Goal: Task Accomplishment & Management: Use online tool/utility

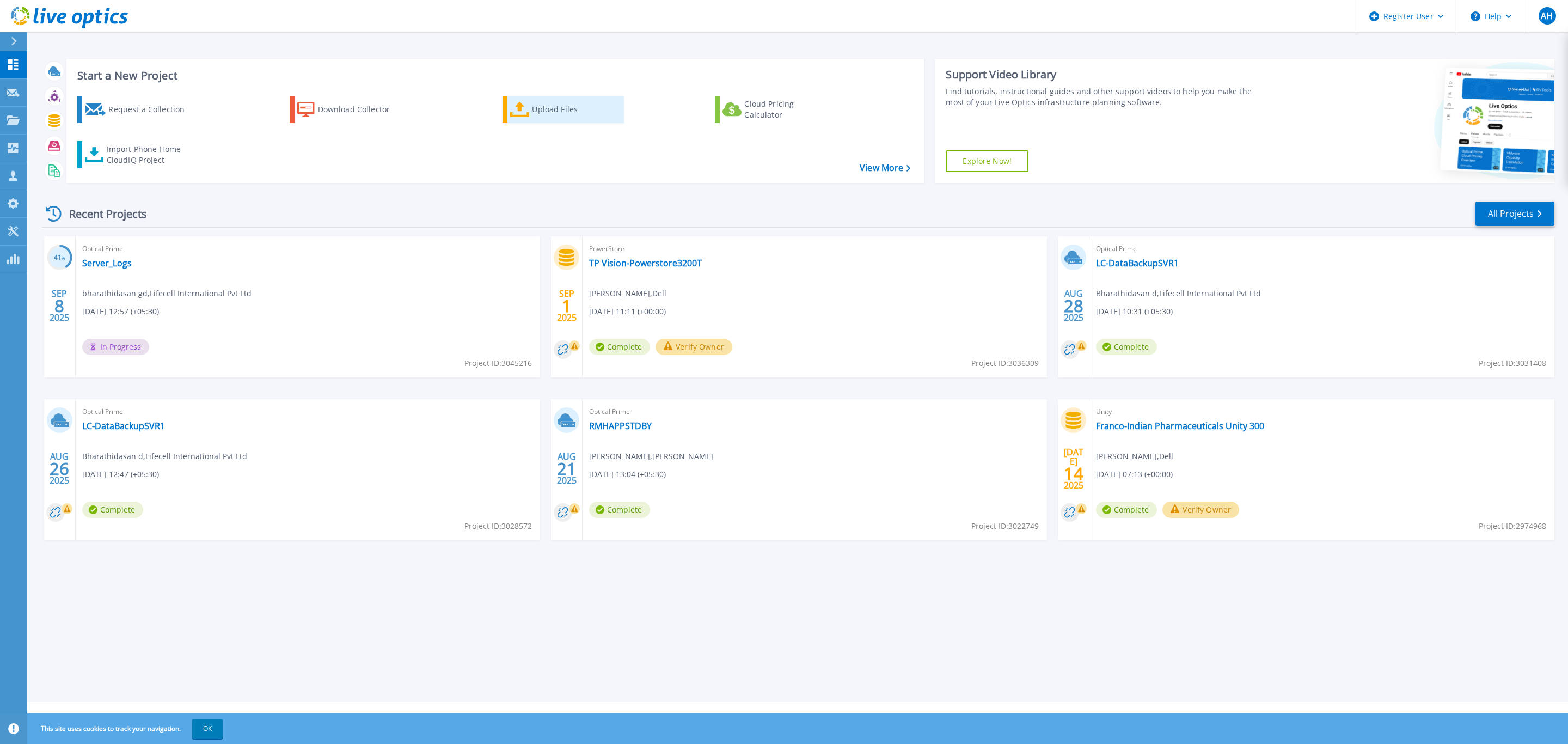
click at [562, 109] on div "Upload Files" at bounding box center [575, 109] width 87 height 22
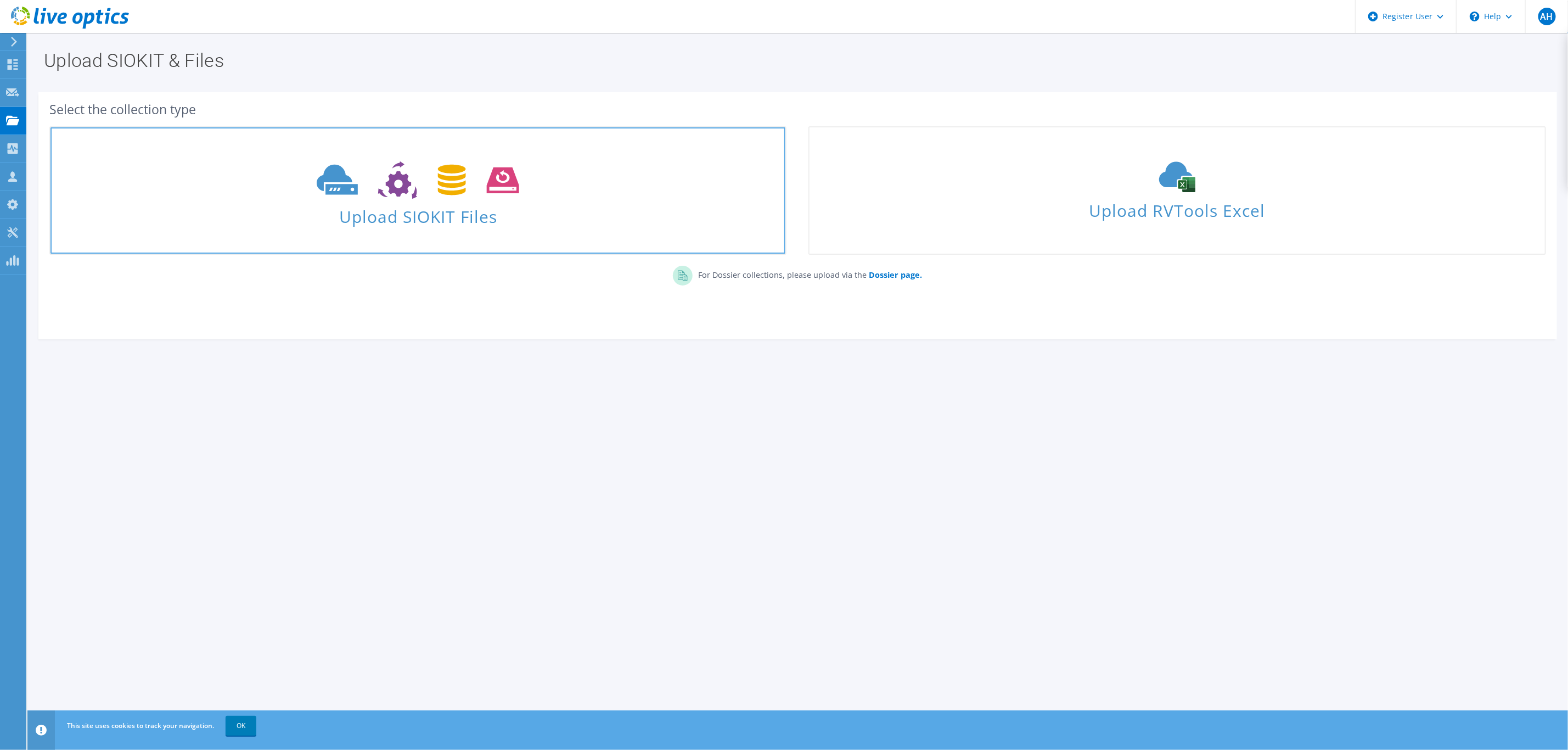
click at [459, 221] on span "Upload SIOKIT Files" at bounding box center [418, 214] width 735 height 24
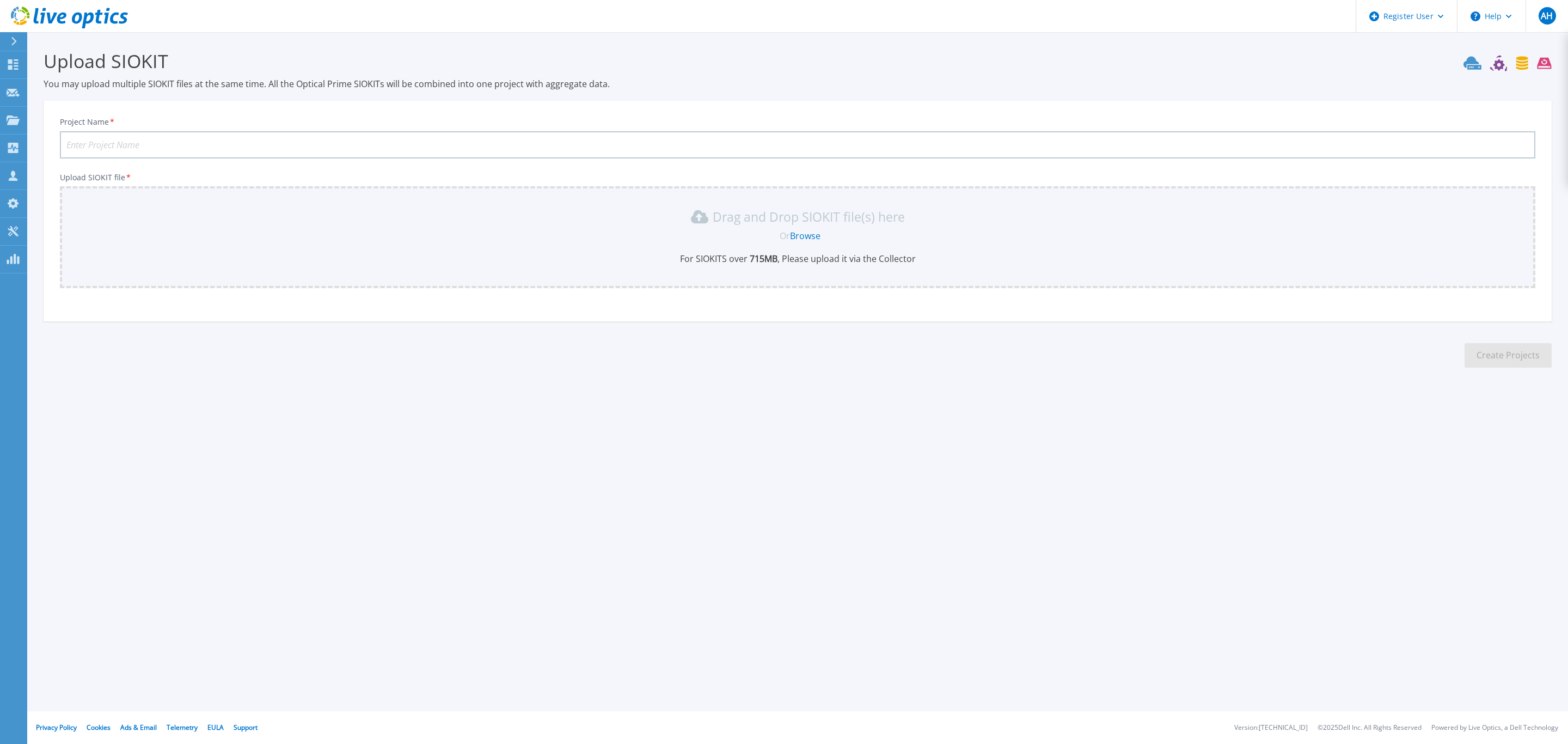
click at [138, 138] on input "Project Name *" at bounding box center [797, 144] width 1475 height 27
click at [251, 134] on input "Project Name *" at bounding box center [797, 144] width 1475 height 27
click at [82, 140] on input "BKY-Tiers" at bounding box center [797, 144] width 1475 height 27
click at [86, 143] on input "BKt-Tiers" at bounding box center [797, 144] width 1475 height 27
type input "BKT Tiers"
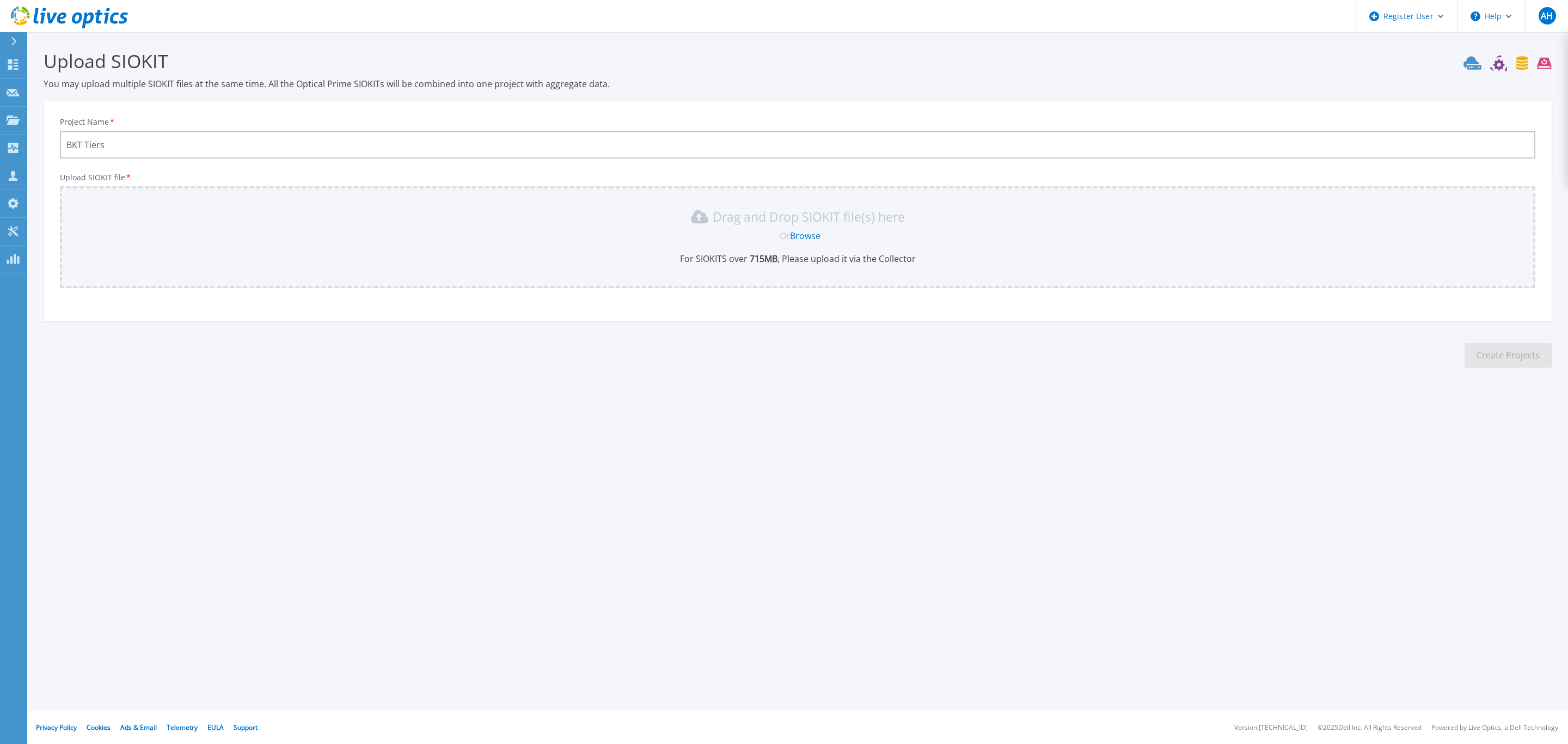
click at [932, 502] on div "Register User Help AH Dell User Anand Hr Anand.Hr@Dell.com Dell My Profile Log …" at bounding box center [784, 372] width 1568 height 744
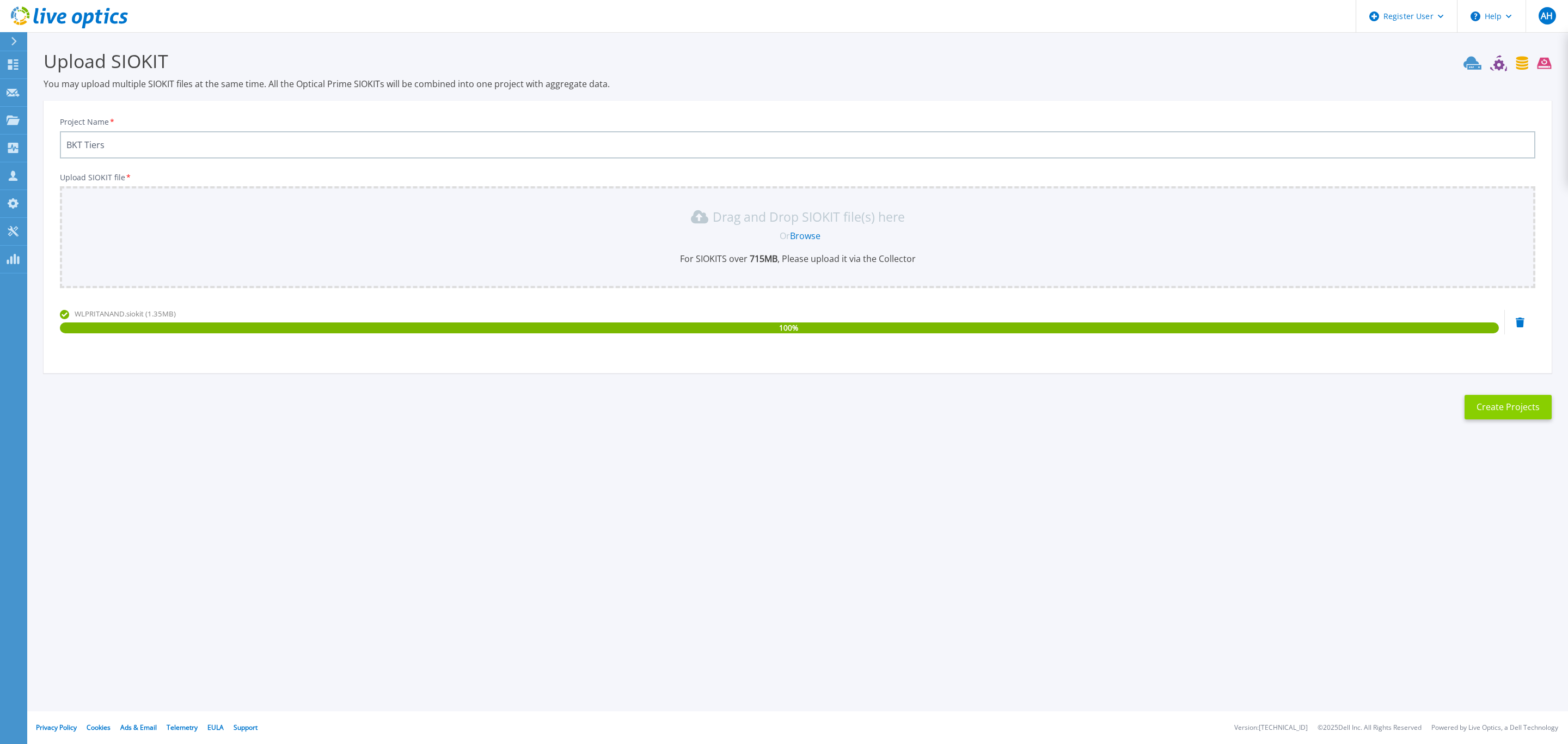
click at [1524, 406] on button "Create Projects" at bounding box center [1508, 407] width 87 height 24
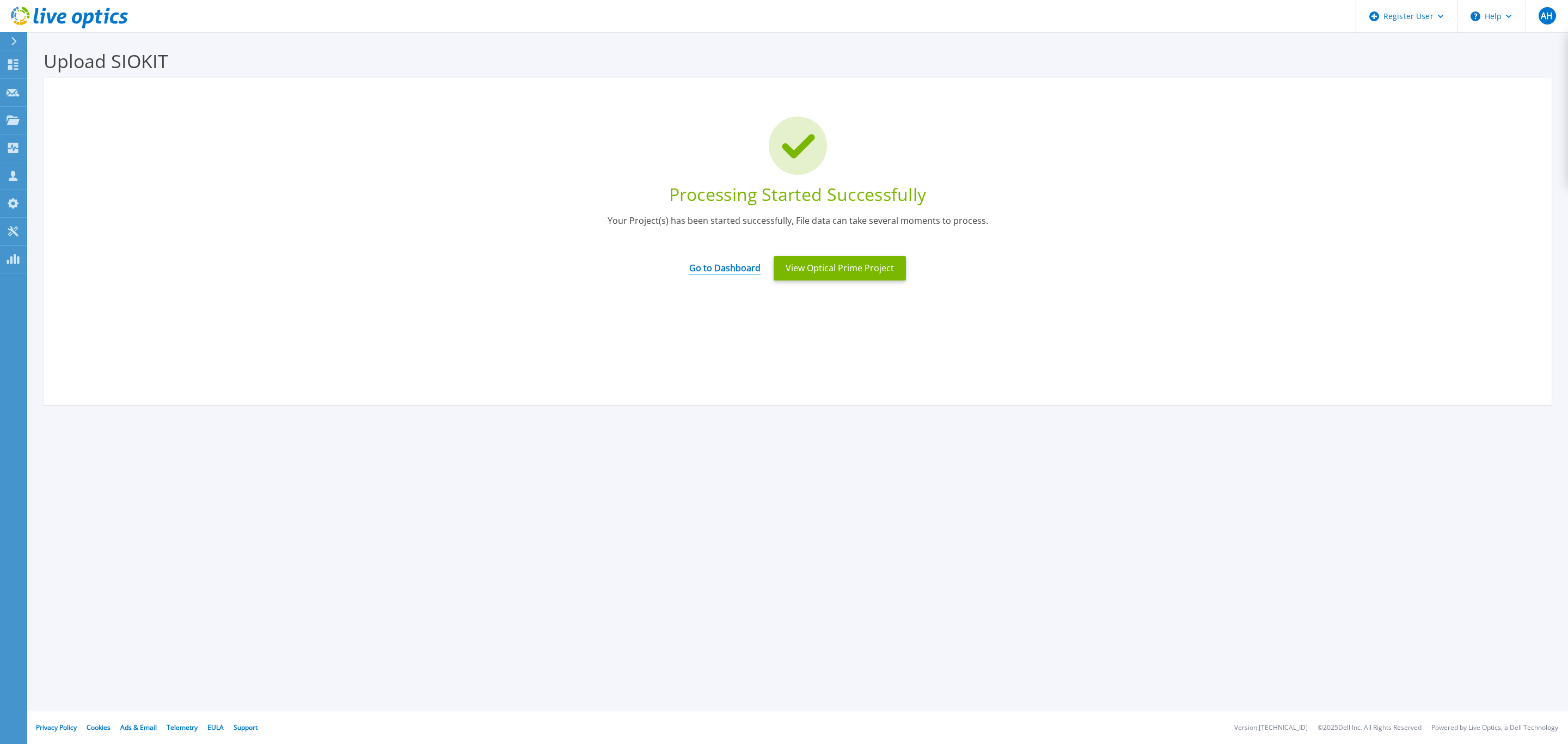
click at [714, 268] on link "Go to Dashboard" at bounding box center [724, 265] width 71 height 21
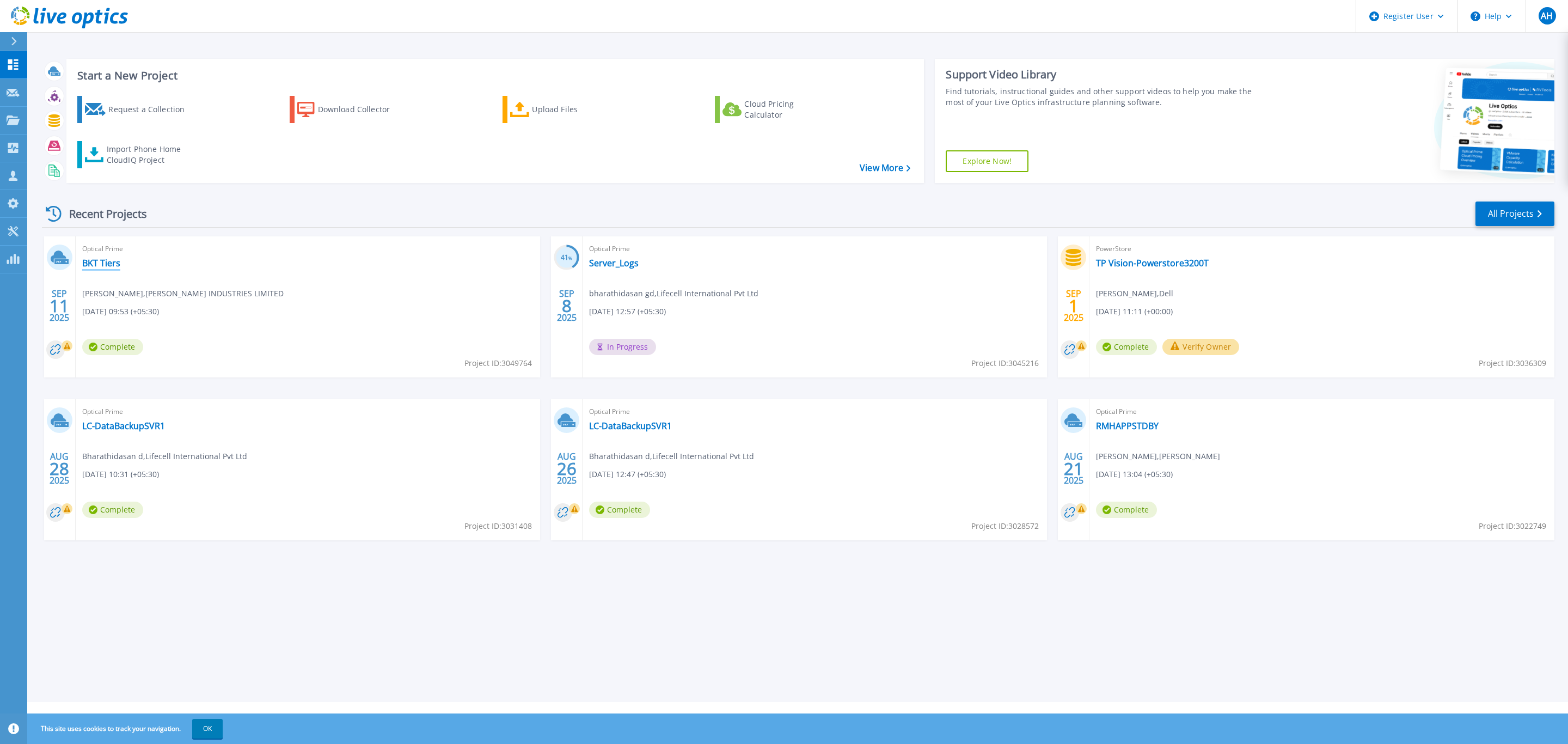
click at [103, 262] on link "BKT Tiers" at bounding box center [101, 263] width 38 height 11
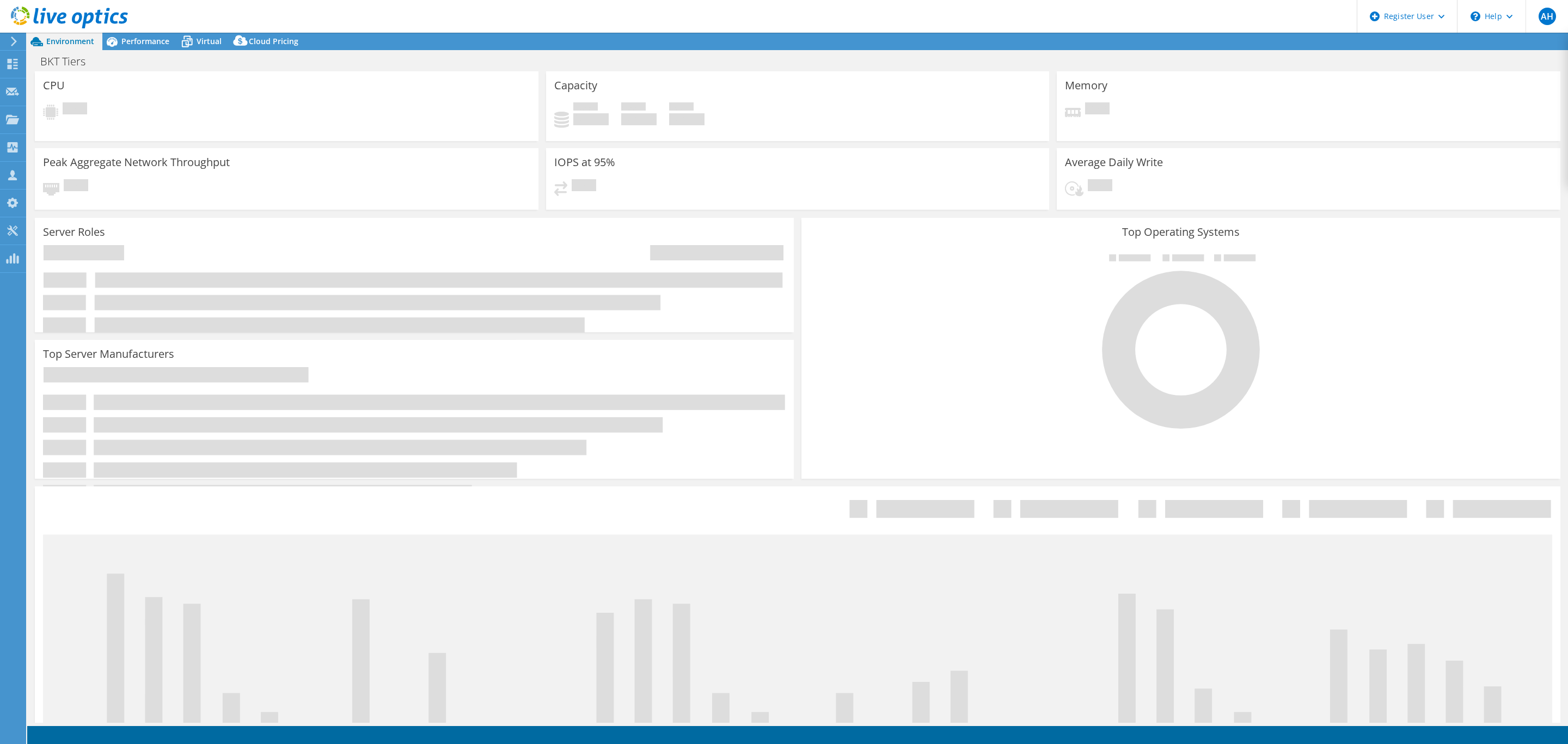
select select "USD"
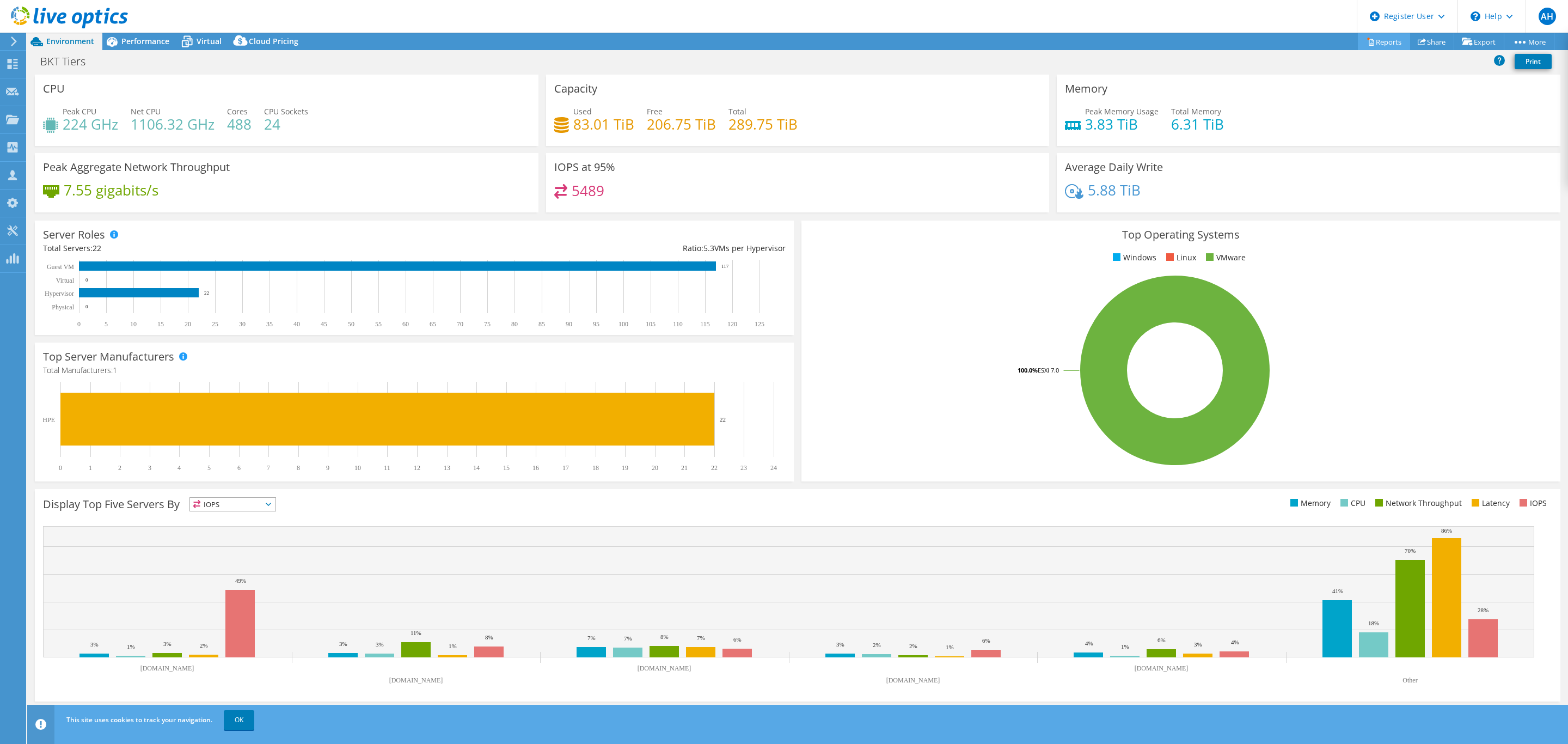
click at [1383, 45] on link "Reports" at bounding box center [1383, 41] width 52 height 17
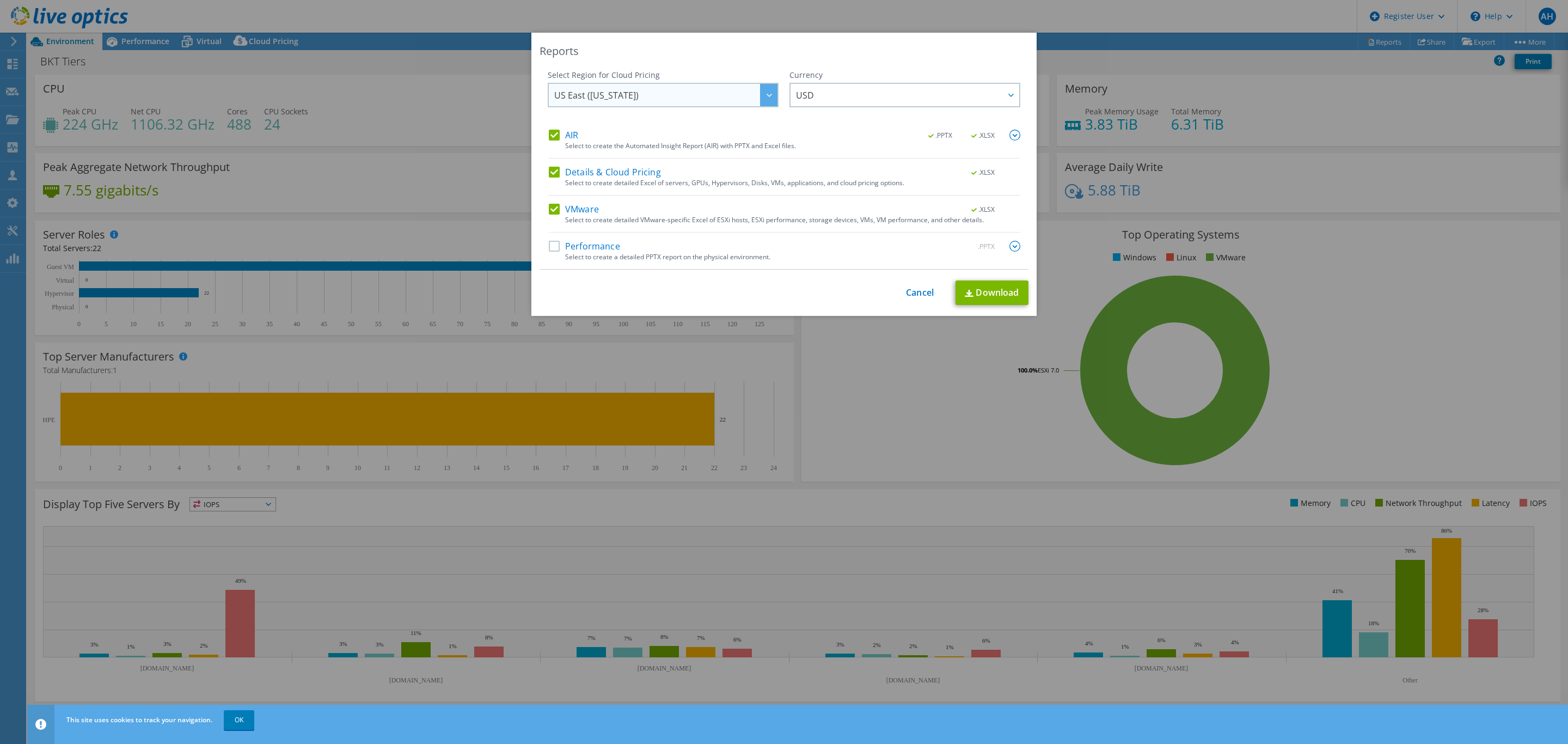
click at [767, 96] on icon at bounding box center [769, 95] width 5 height 3
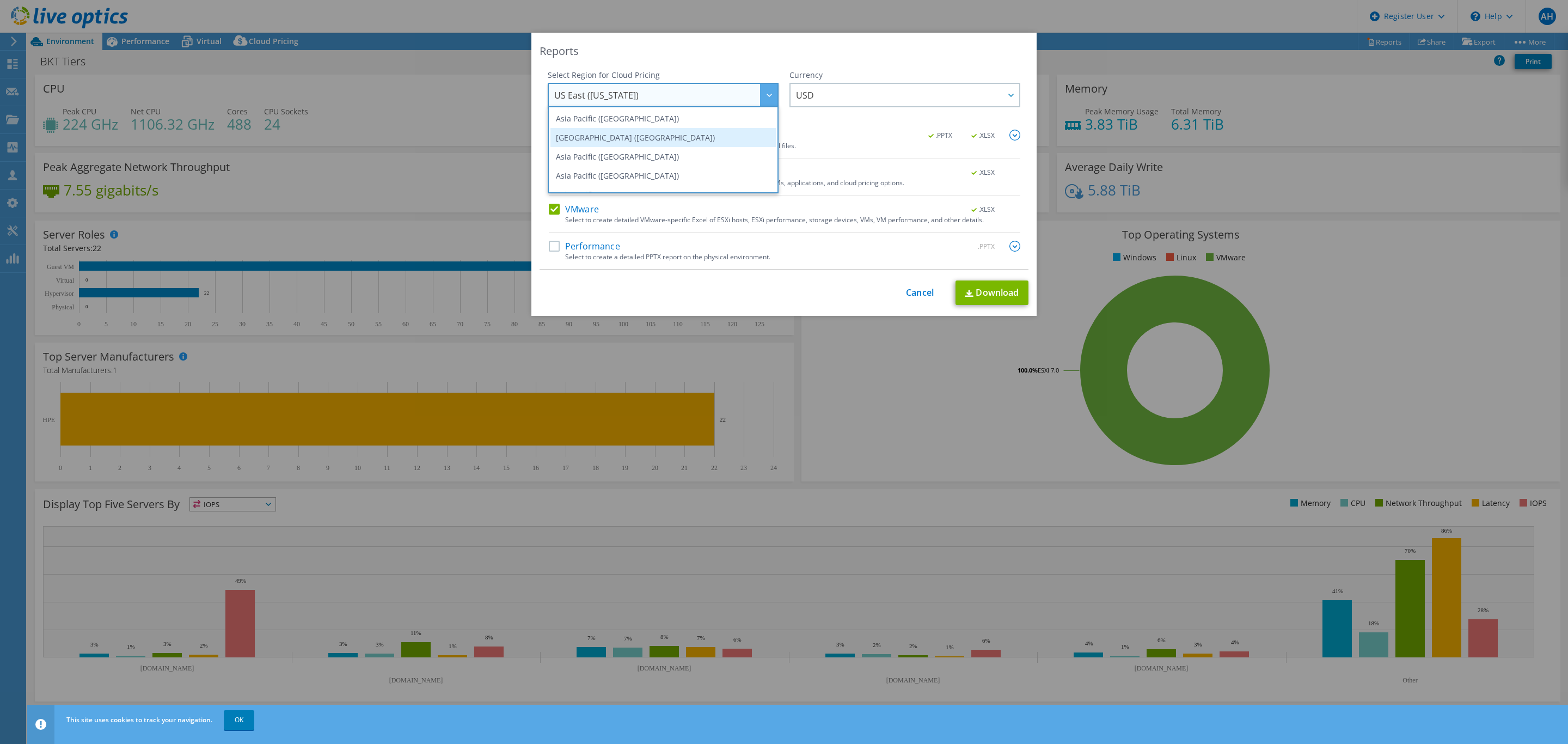
click at [630, 136] on li "[GEOGRAPHIC_DATA] ([GEOGRAPHIC_DATA])" at bounding box center [663, 137] width 226 height 19
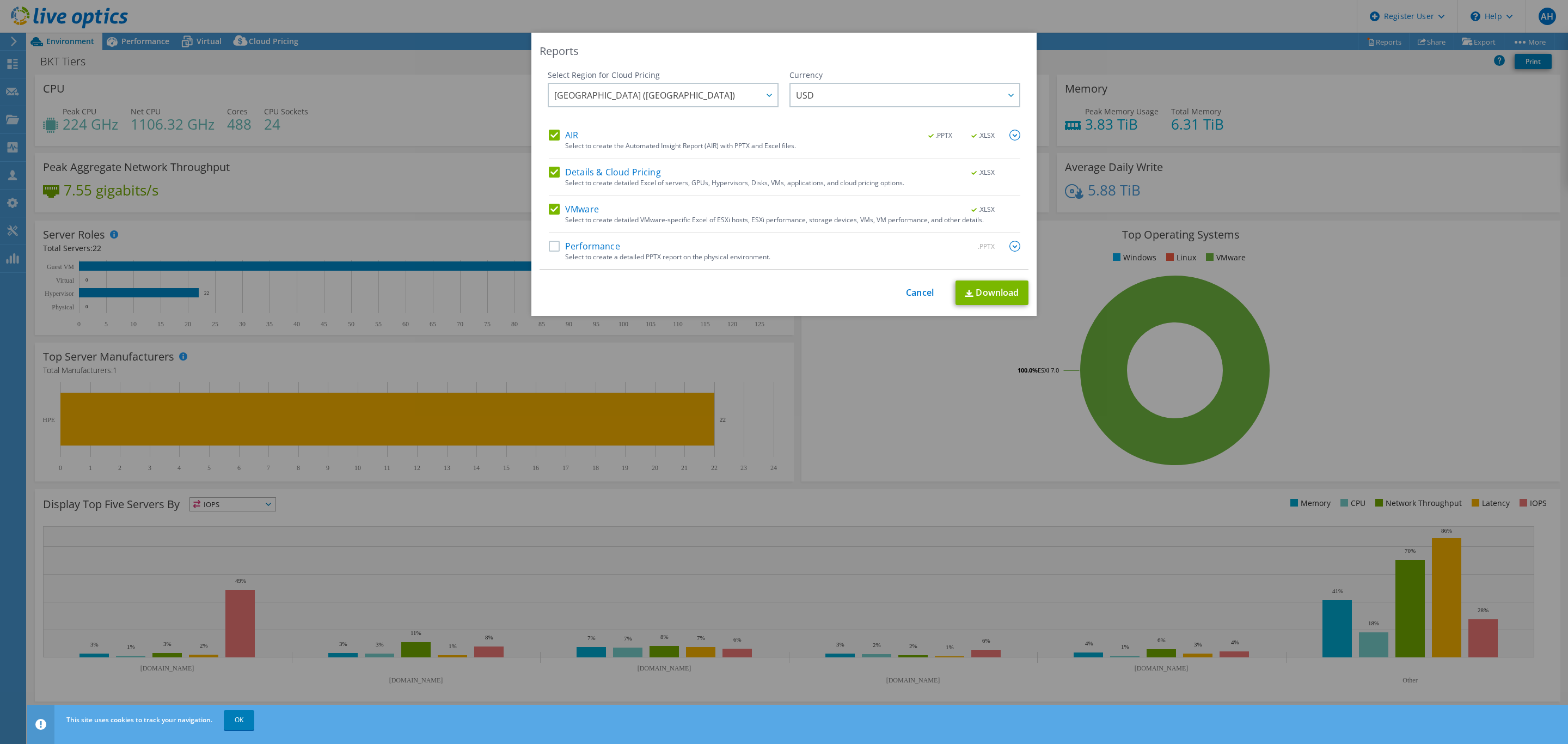
click at [549, 246] on label "Performance" at bounding box center [584, 246] width 71 height 11
click at [0, 0] on input "Performance" at bounding box center [0, 0] width 0 height 0
click at [552, 174] on label "Details & Cloud Pricing" at bounding box center [605, 172] width 112 height 11
click at [0, 0] on input "Details & Cloud Pricing" at bounding box center [0, 0] width 0 height 0
click at [549, 210] on label "VMware" at bounding box center [574, 209] width 50 height 11
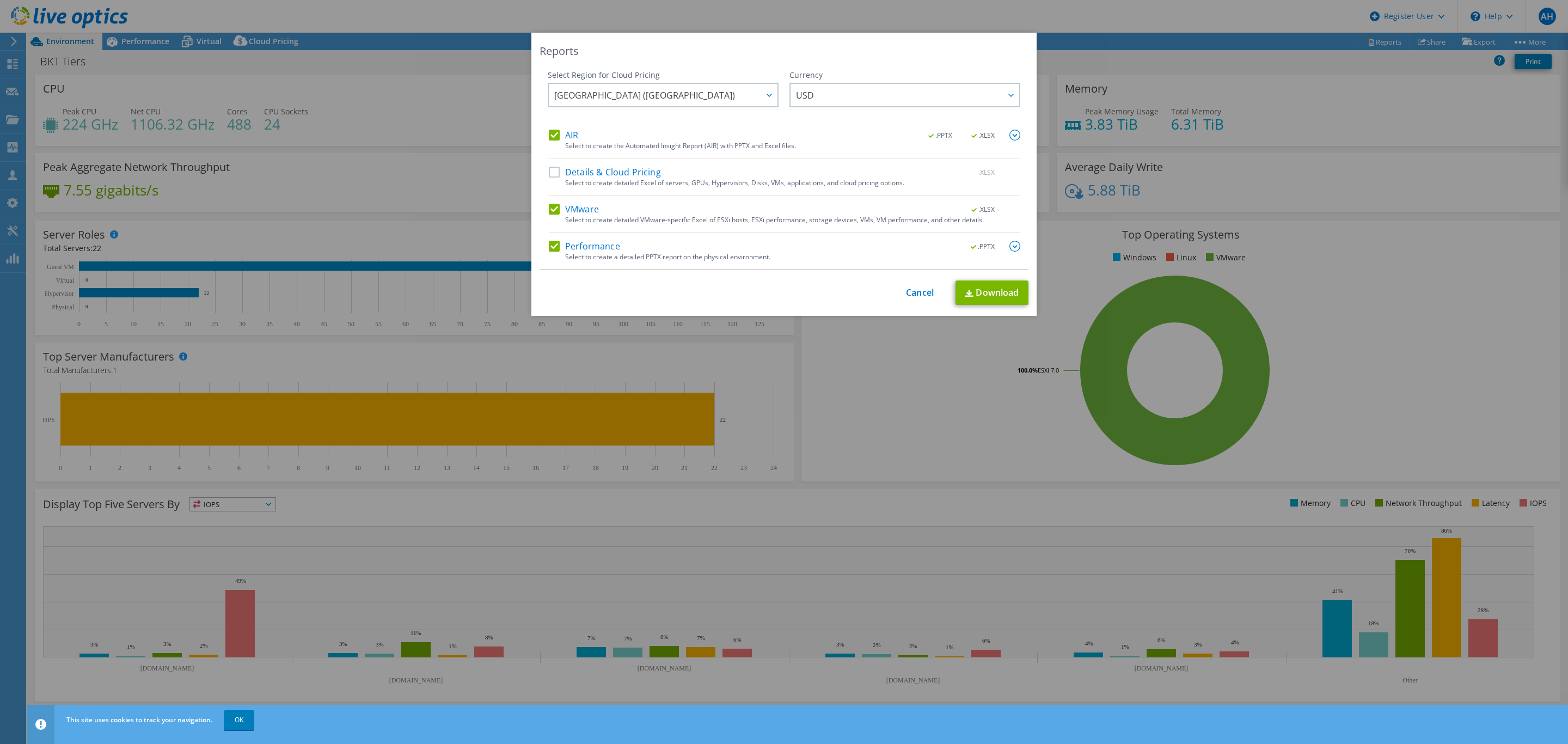
click at [0, 0] on input "VMware" at bounding box center [0, 0] width 0 height 0
click at [979, 290] on link "Download" at bounding box center [992, 292] width 73 height 24
click at [912, 296] on link "Cancel" at bounding box center [920, 293] width 28 height 11
